Goal: Find specific page/section: Find specific page/section

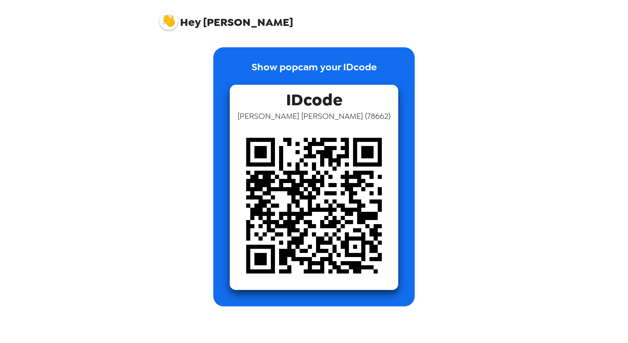
click at [171, 23] on img at bounding box center [169, 21] width 19 height 19
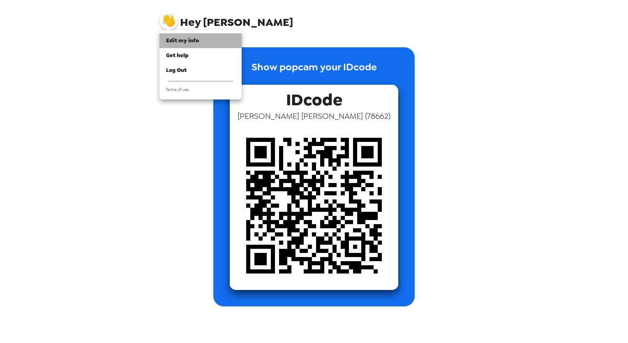
click at [186, 40] on span "Edit my info" at bounding box center [182, 40] width 33 height 7
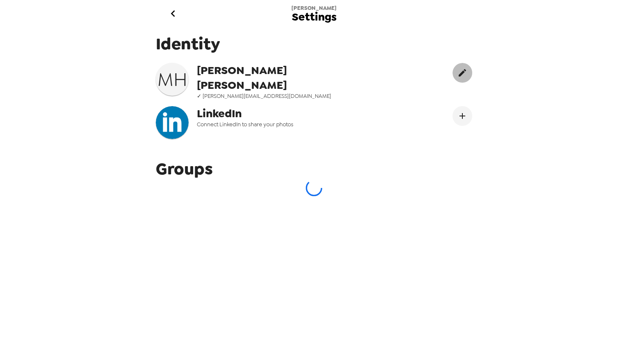
click at [458, 76] on icon "edit" at bounding box center [463, 73] width 10 height 10
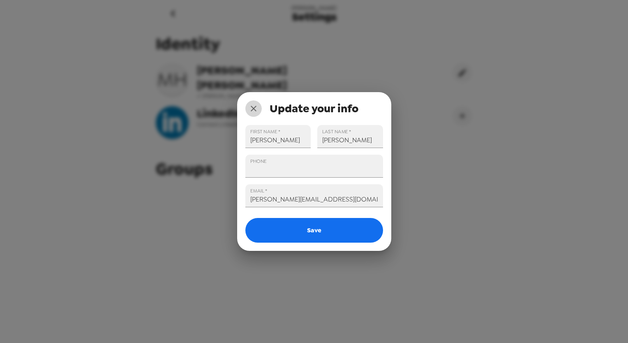
click at [250, 108] on icon "close" at bounding box center [254, 109] width 10 height 10
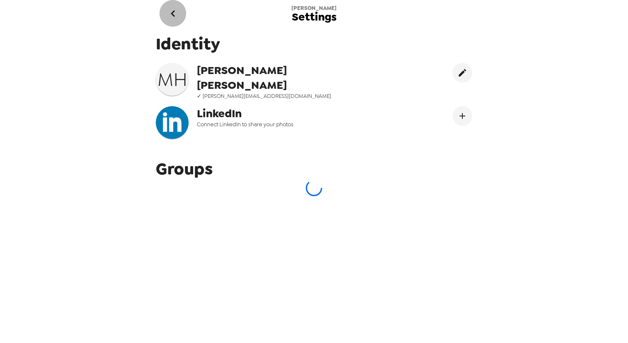
click at [171, 12] on icon "go back" at bounding box center [173, 13] width 13 height 13
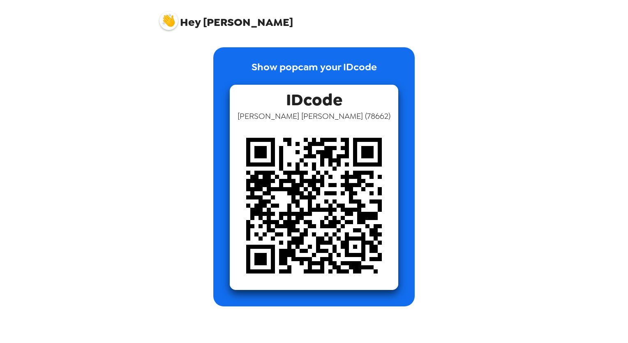
click at [174, 19] on img at bounding box center [169, 21] width 19 height 19
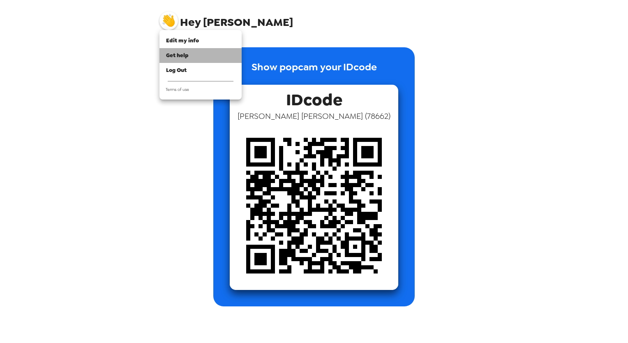
click at [181, 53] on span "Get help" at bounding box center [177, 55] width 23 height 7
